Goal: Task Accomplishment & Management: Use online tool/utility

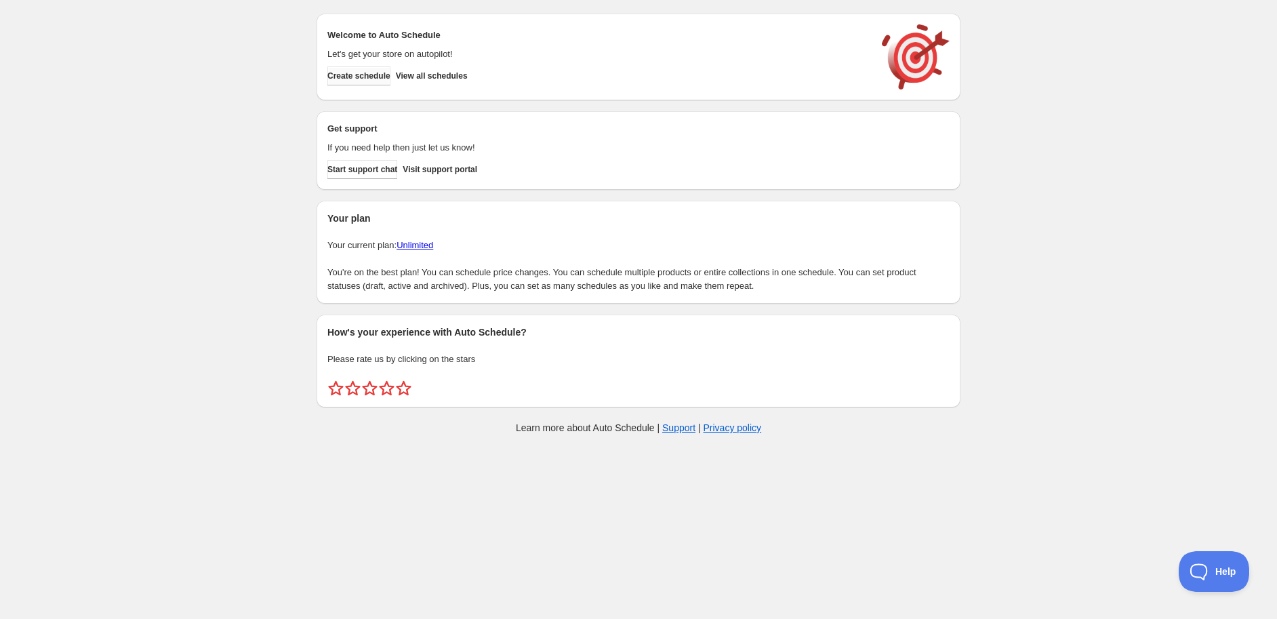
click at [366, 77] on span "Create schedule" at bounding box center [358, 76] width 63 height 11
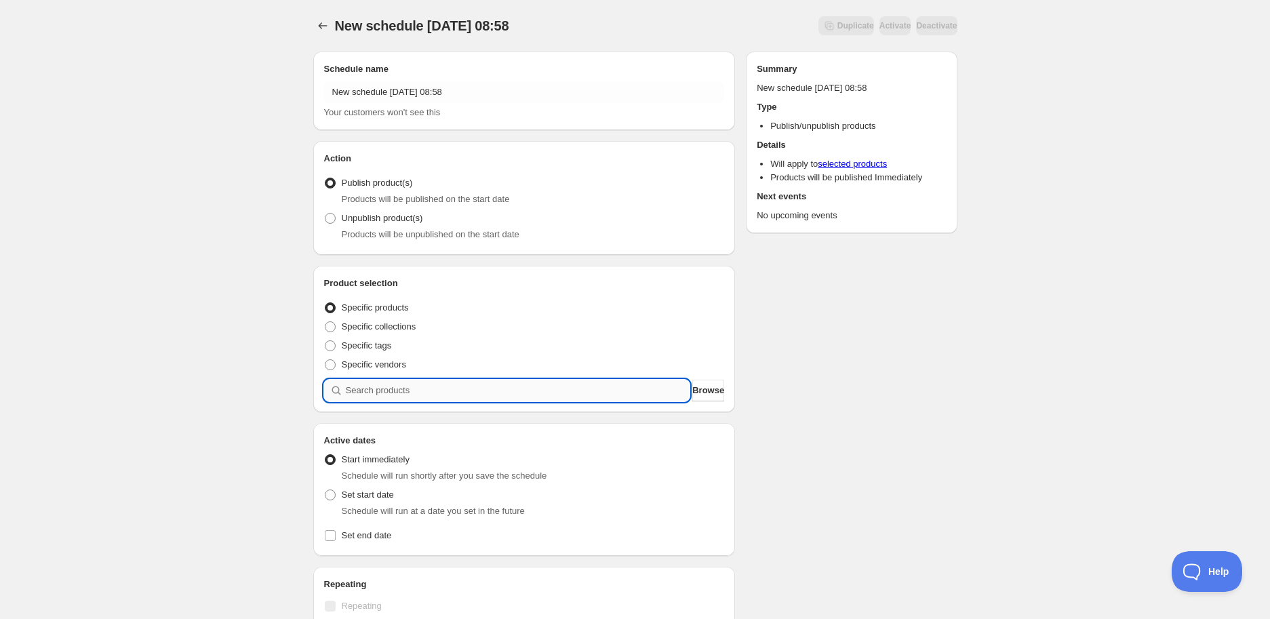
click at [364, 388] on input "search" at bounding box center [518, 391] width 344 height 22
paste input "STK010145"
type input "STK010145"
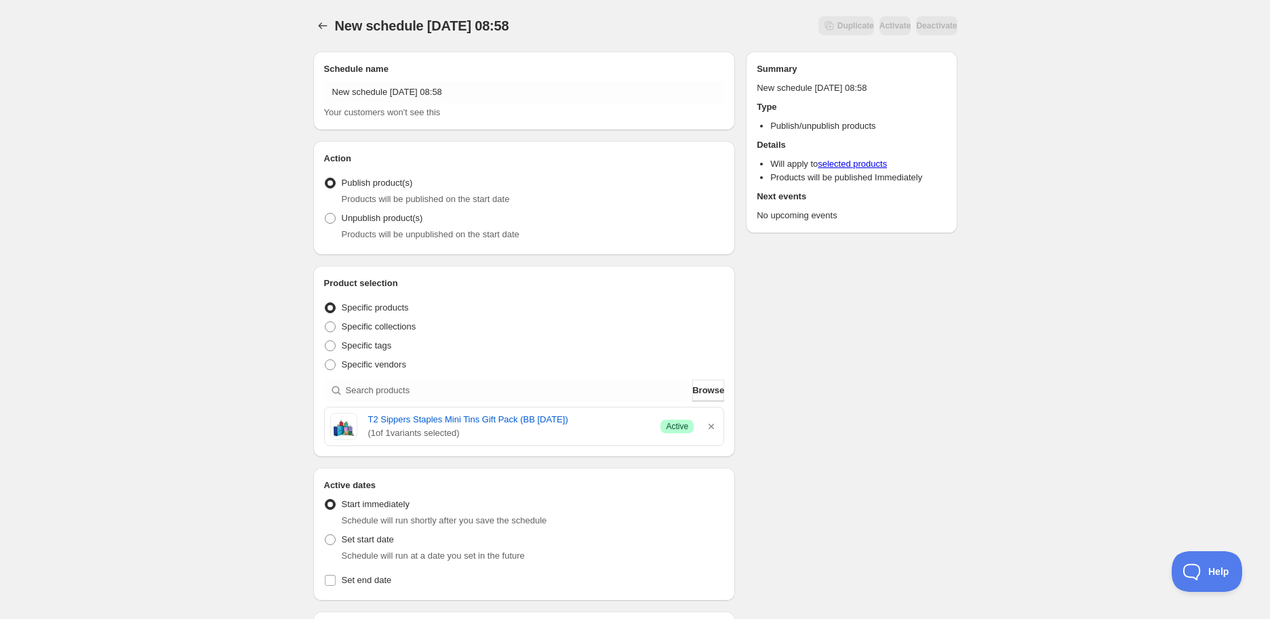
drag, startPoint x: 364, startPoint y: 418, endPoint x: 591, endPoint y: 410, distance: 226.6
click at [591, 410] on div "T2 Sippers Staples Mini Tins Gift Pack (BB [DATE]) ( 1 of 1 variants selected) …" at bounding box center [524, 426] width 399 height 38
copy link "T2 Sippers Staples Mini Tins Gift Pack (BB [DATE])"
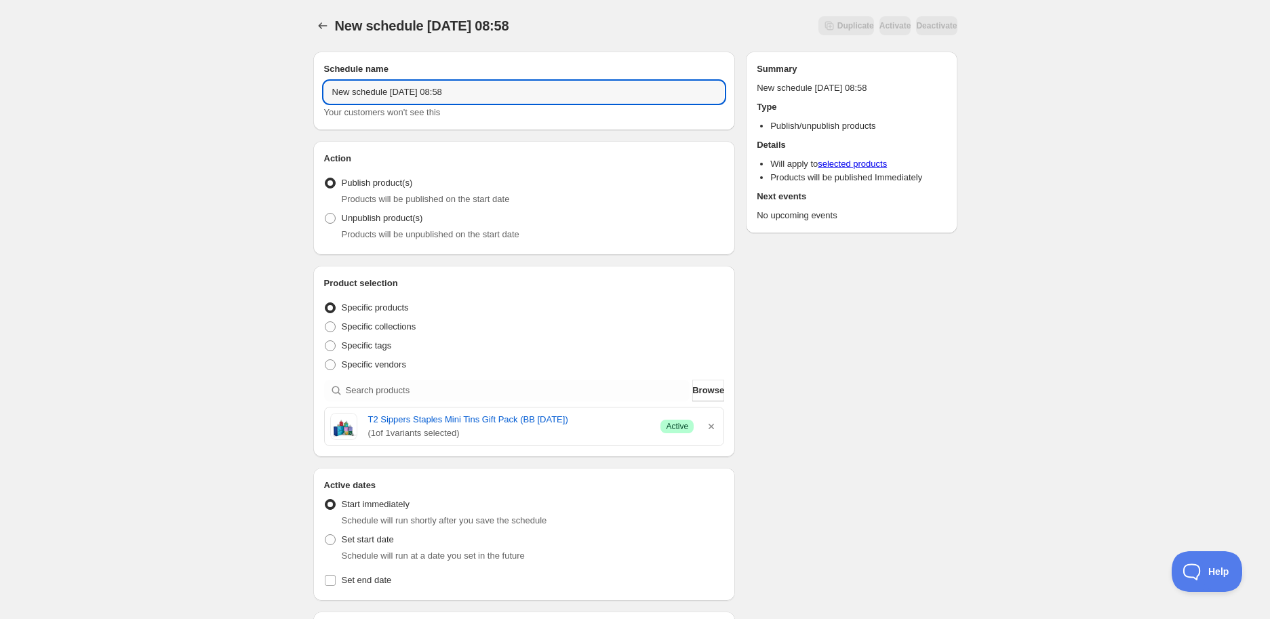
drag, startPoint x: 499, startPoint y: 94, endPoint x: 76, endPoint y: 50, distance: 425.3
click at [76, 50] on div "New schedule [DATE] 08:58. This page is ready New schedule [DATE] 08:58 Duplica…" at bounding box center [635, 539] width 1270 height 1078
paste input "T2 Sippers Staples Mini Tins Gift Pack (BB [DATE])"
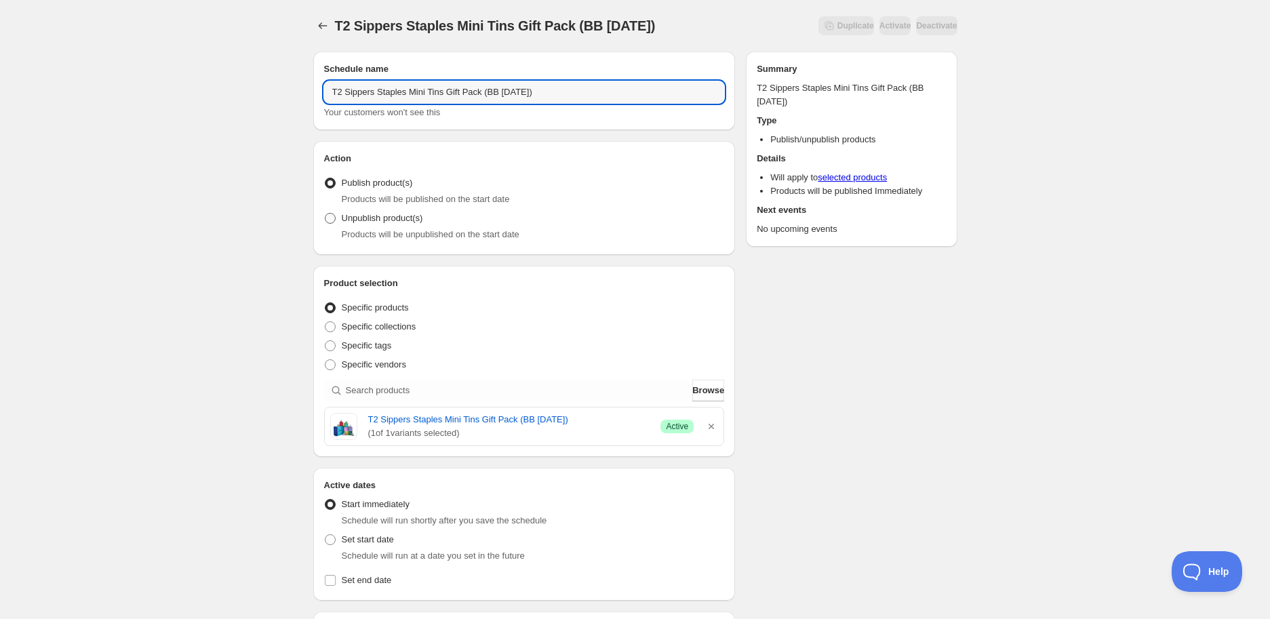
type input "T2 Sippers Staples Mini Tins Gift Pack (BB [DATE])"
click at [407, 223] on span "Unpublish product(s)" at bounding box center [382, 218] width 81 height 10
click at [325, 214] on input "Unpublish product(s)" at bounding box center [325, 213] width 1 height 1
radio input "true"
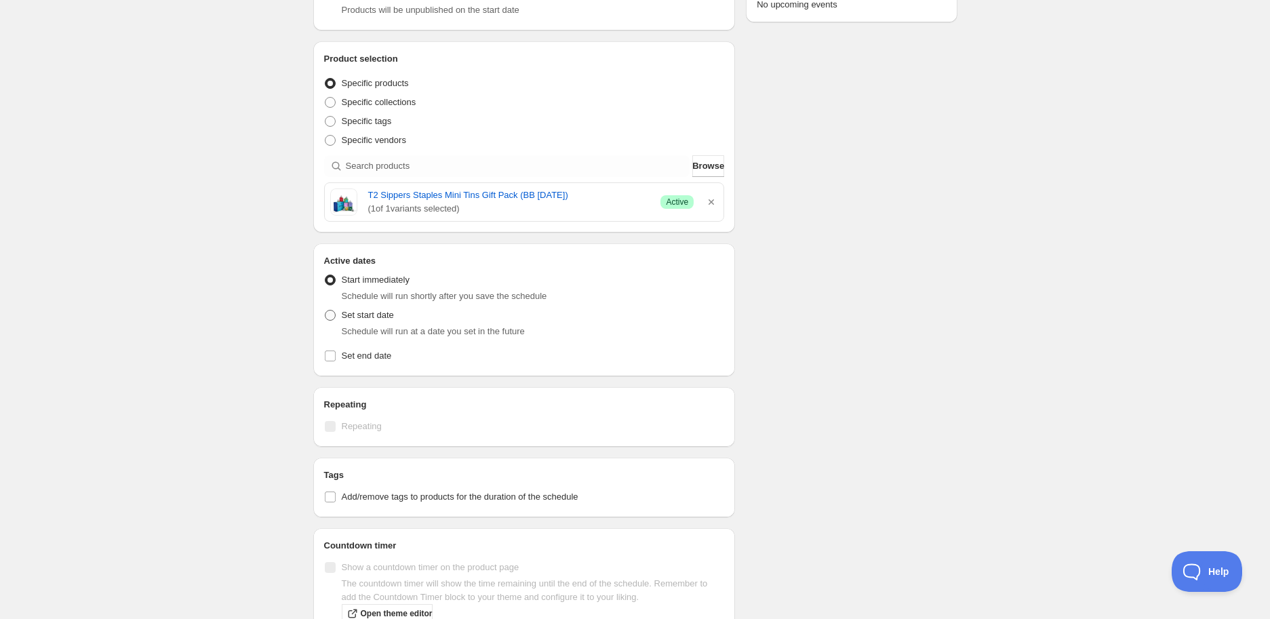
scroll to position [226, 0]
click at [360, 305] on label "Set start date" at bounding box center [359, 313] width 70 height 19
click at [325, 308] on input "Set start date" at bounding box center [325, 308] width 1 height 1
radio input "true"
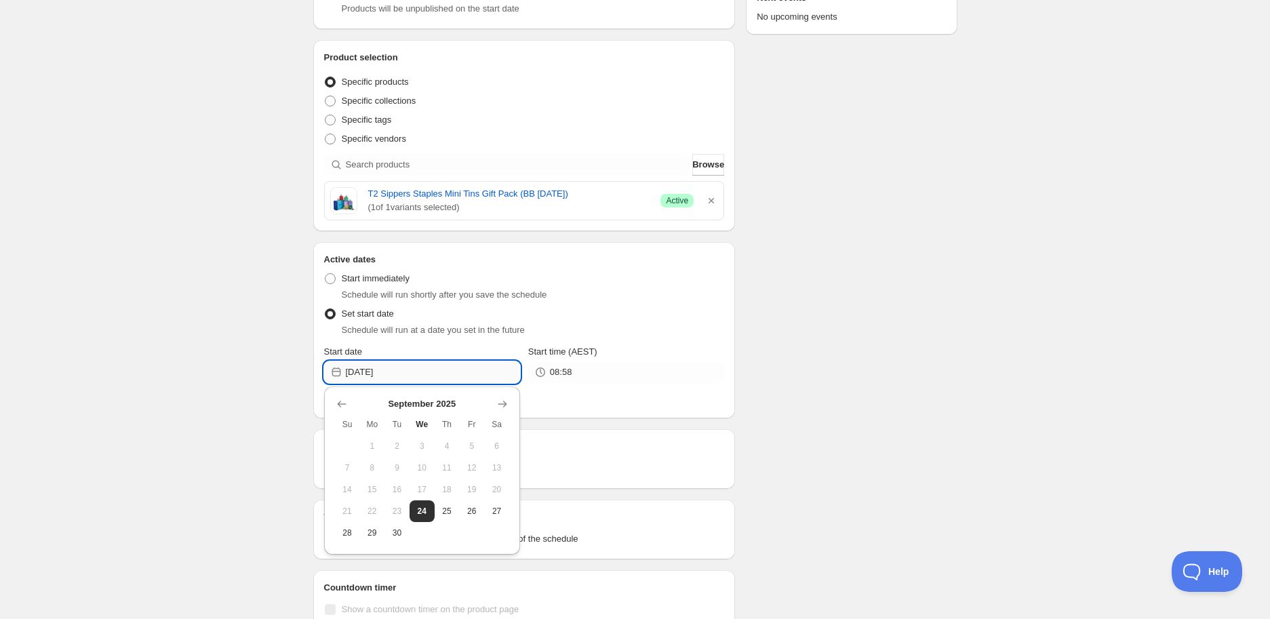
click at [498, 374] on input "[DATE]" at bounding box center [433, 372] width 174 height 22
click at [509, 406] on button "Show next month, October 2025" at bounding box center [502, 404] width 19 height 19
click at [509, 406] on button "Show next month, November 2025" at bounding box center [502, 404] width 19 height 19
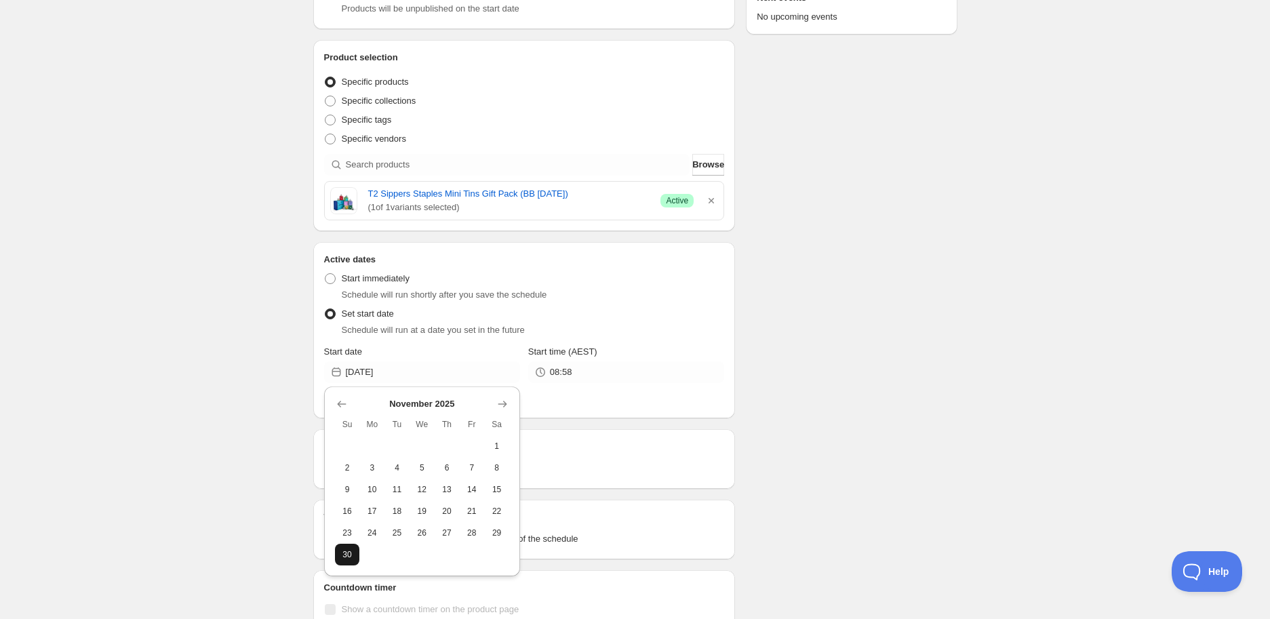
click at [351, 556] on span "30" at bounding box center [347, 554] width 14 height 11
type input "[DATE]"
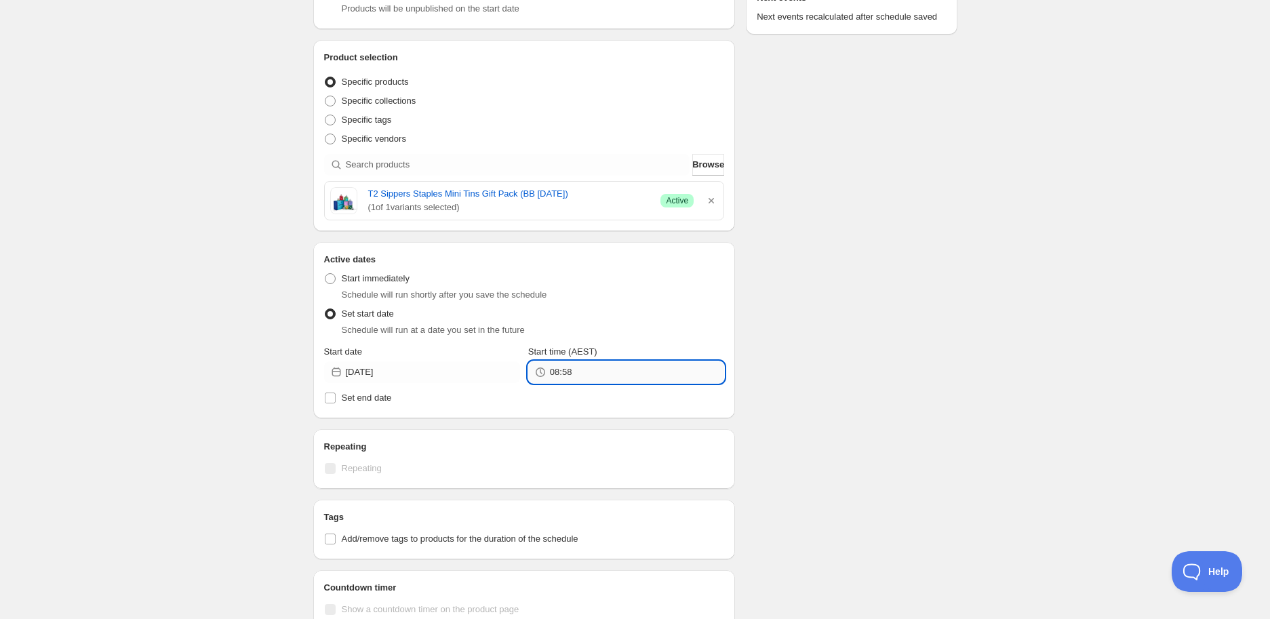
click at [601, 377] on input "08:58" at bounding box center [637, 372] width 174 height 22
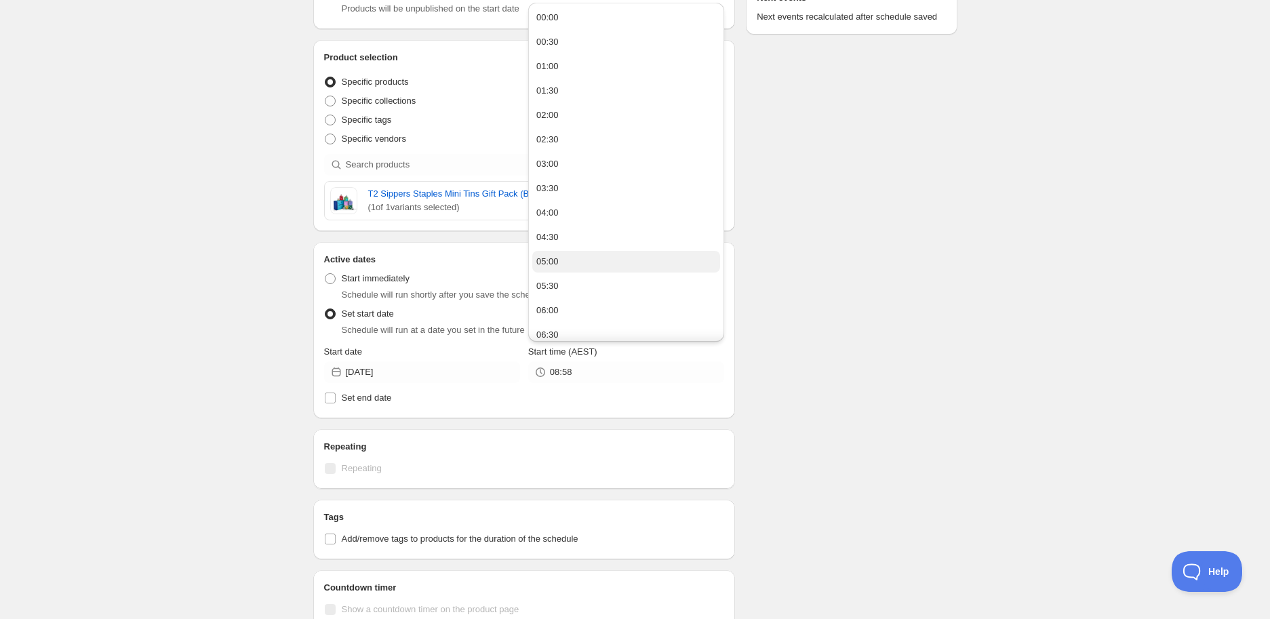
click at [555, 259] on div "05:00" at bounding box center [547, 262] width 22 height 14
type input "05:00"
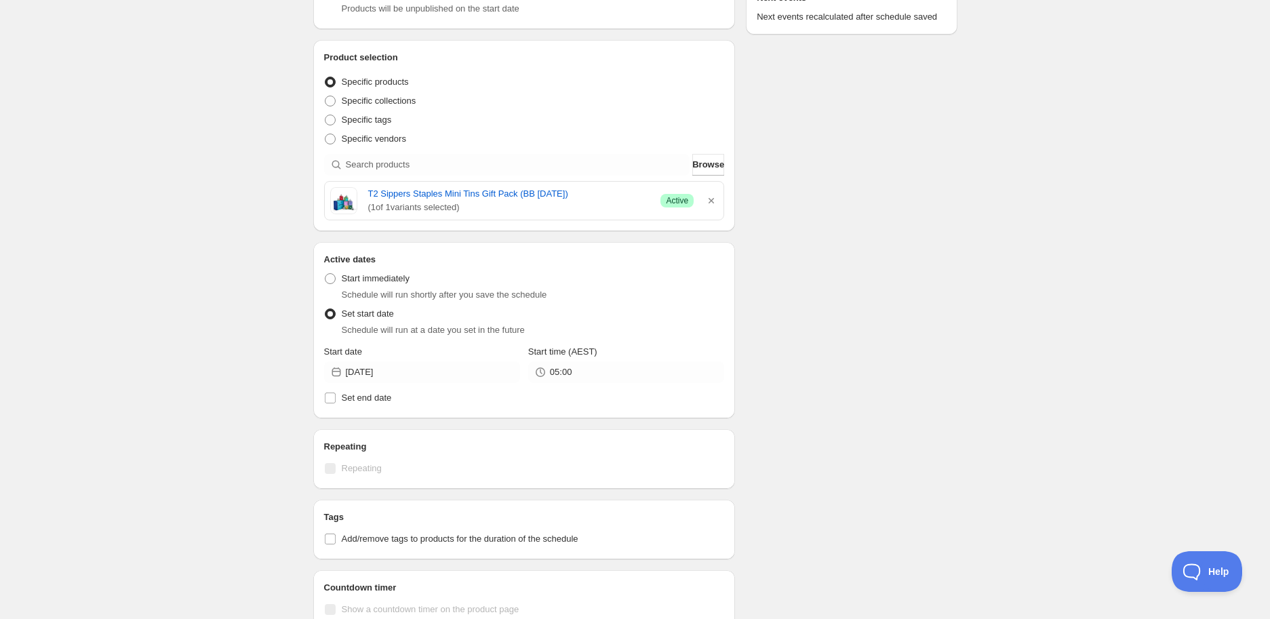
scroll to position [452, 0]
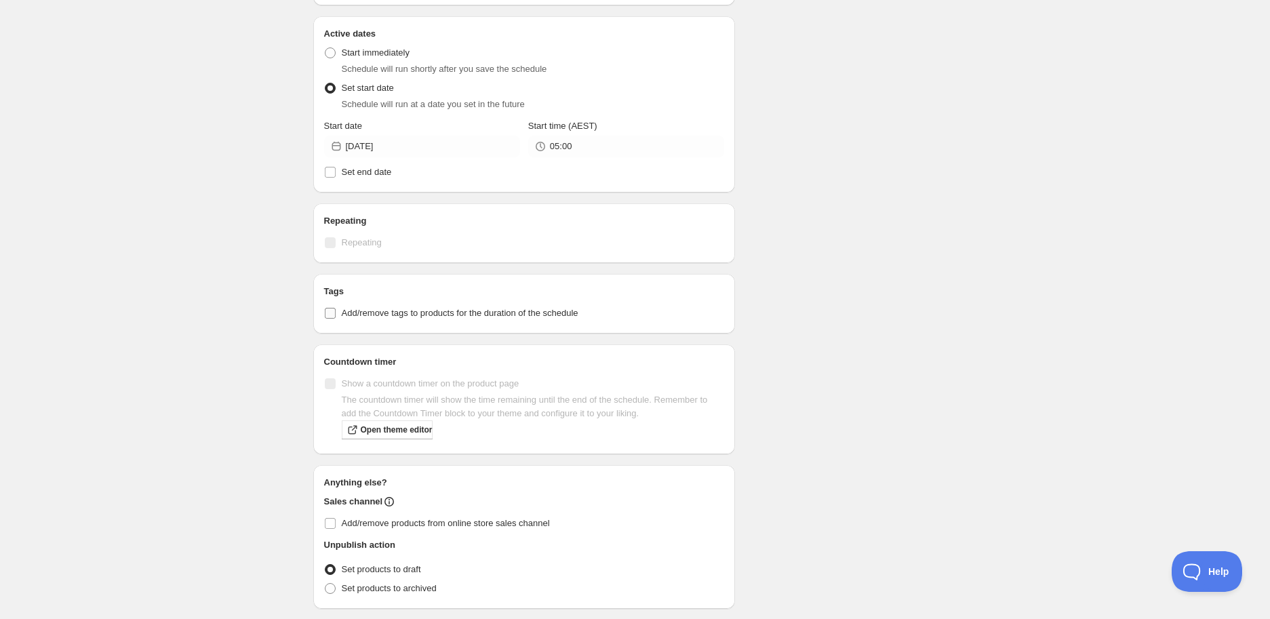
click at [429, 319] on label "Add/remove tags to products for the duration of the schedule" at bounding box center [524, 313] width 401 height 19
click at [336, 319] on input "Add/remove tags to products for the duration of the schedule" at bounding box center [330, 313] width 11 height 11
checkbox input "true"
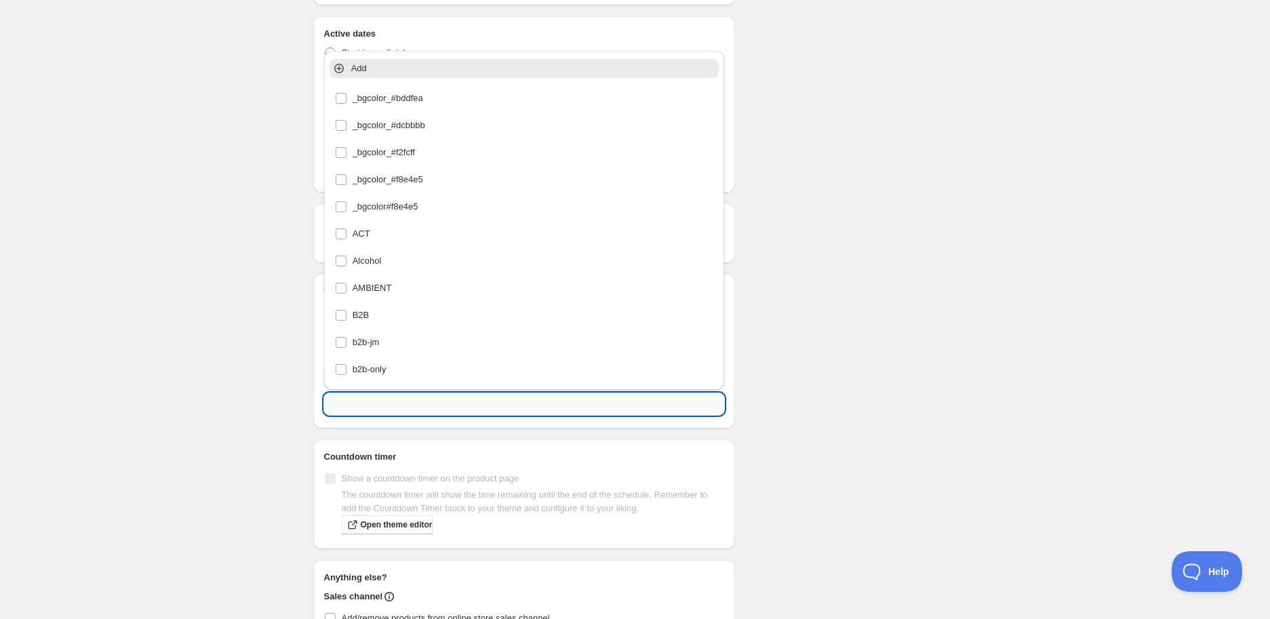
click at [391, 409] on input "text" at bounding box center [524, 404] width 401 height 22
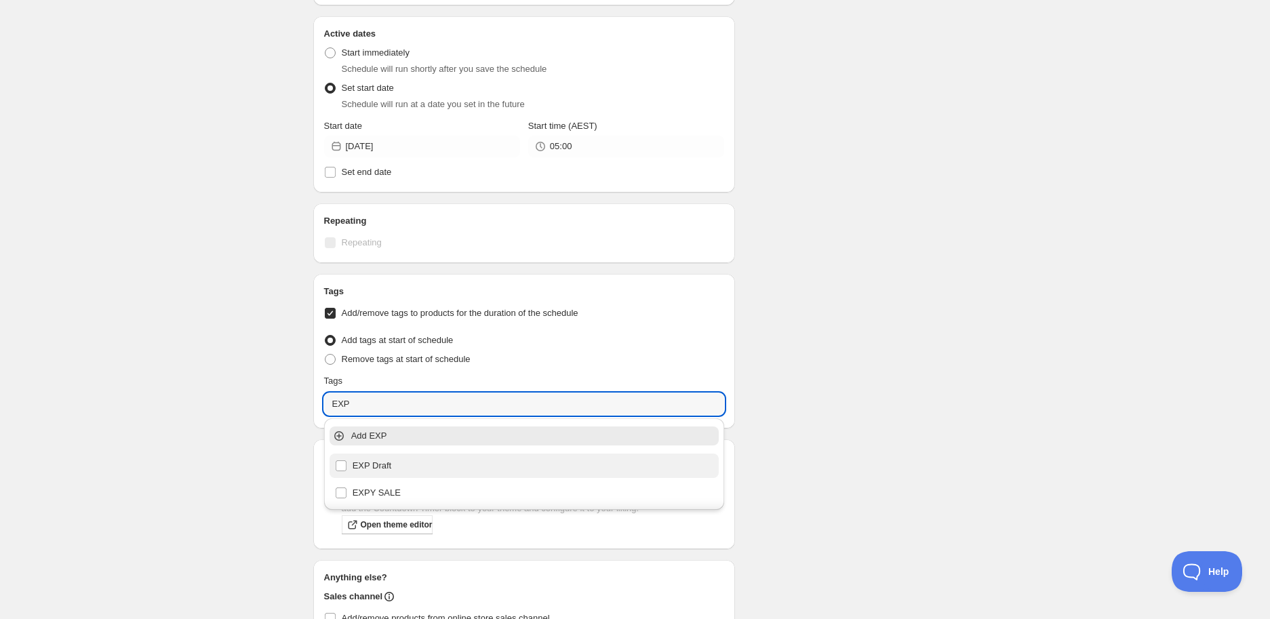
click at [410, 463] on div "EXP Draft" at bounding box center [524, 465] width 379 height 19
type input "EXP Draft"
checkbox input "true"
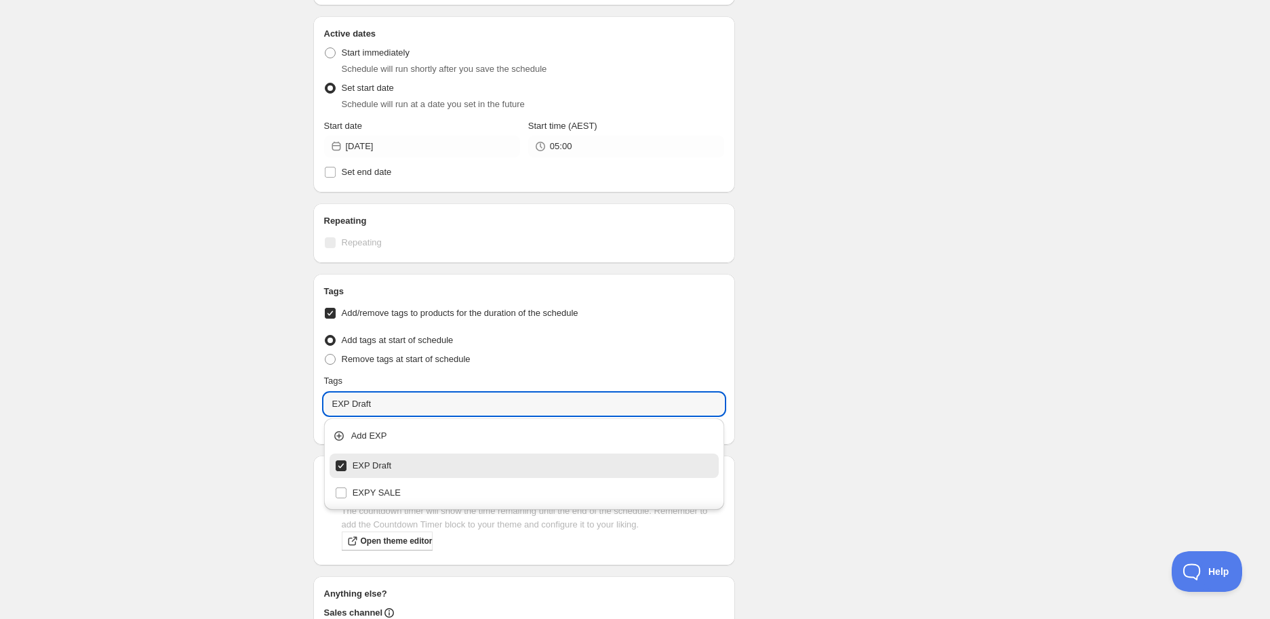
type input "EXP Draft"
click at [868, 284] on div "Schedule name T2 Sippers Staples Mini Tins Gift Pack (BB [DATE]) Your customers…" at bounding box center [629, 170] width 655 height 1162
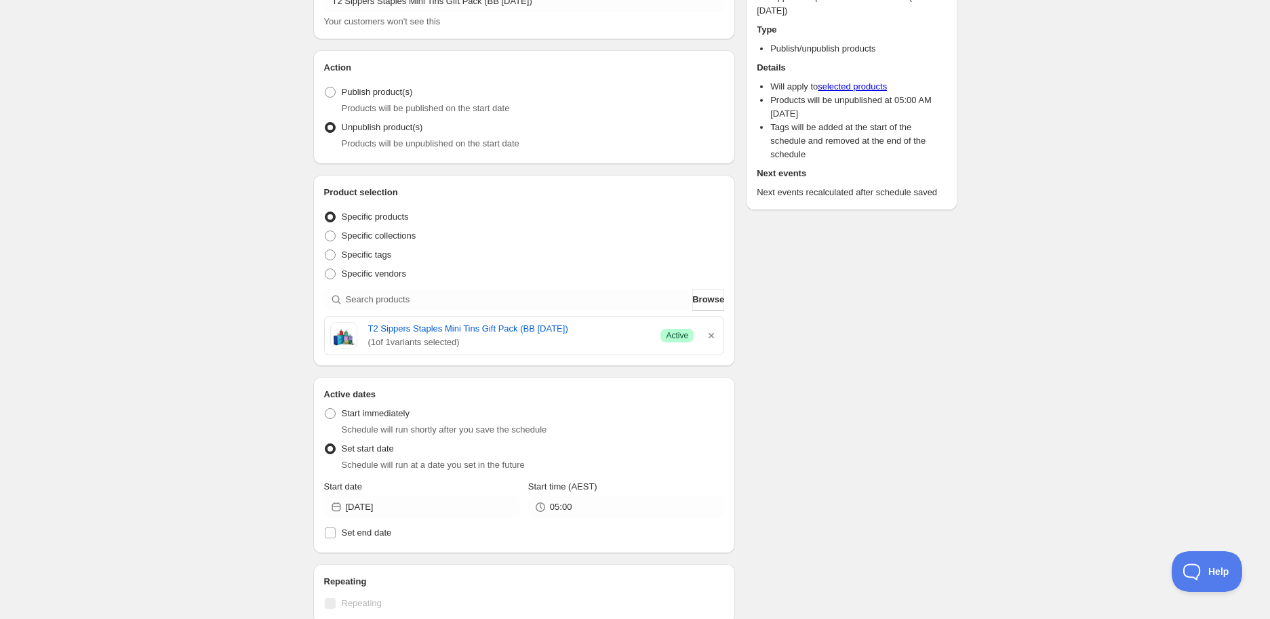
scroll to position [75, 0]
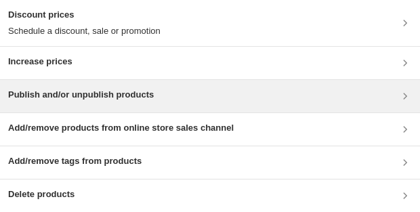
click at [208, 102] on div "Publish and/or unpublish products" at bounding box center [210, 96] width 404 height 16
